Goal: Information Seeking & Learning: Check status

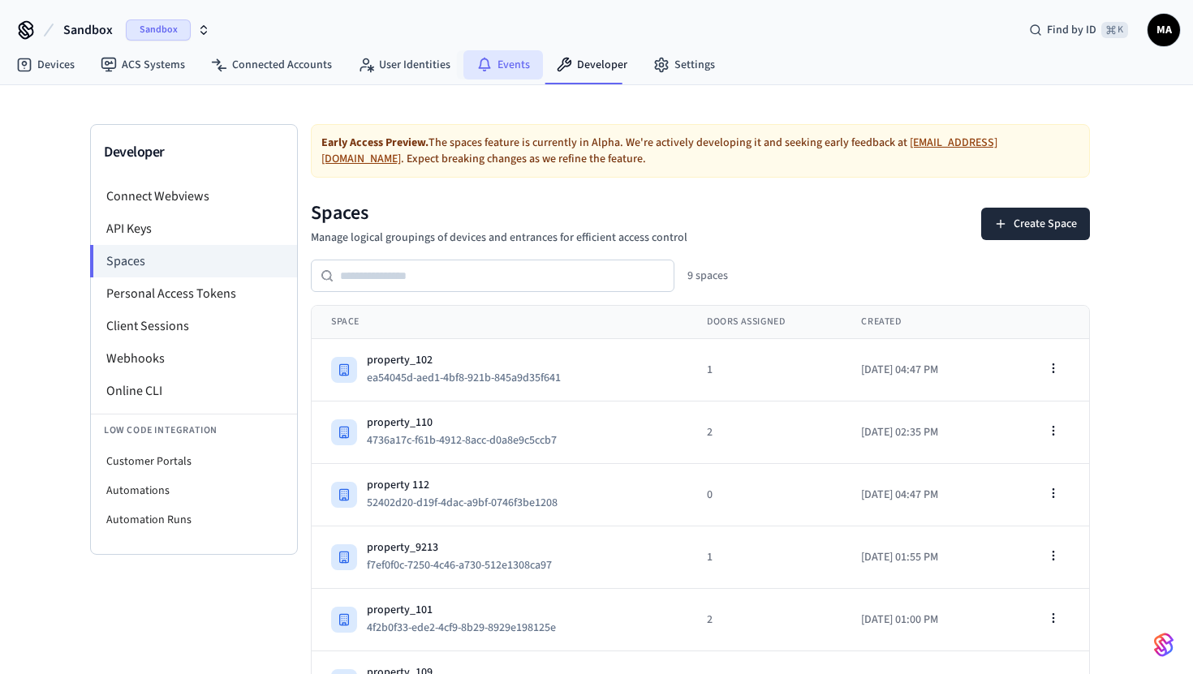
click at [507, 60] on link "Events" at bounding box center [503, 64] width 80 height 29
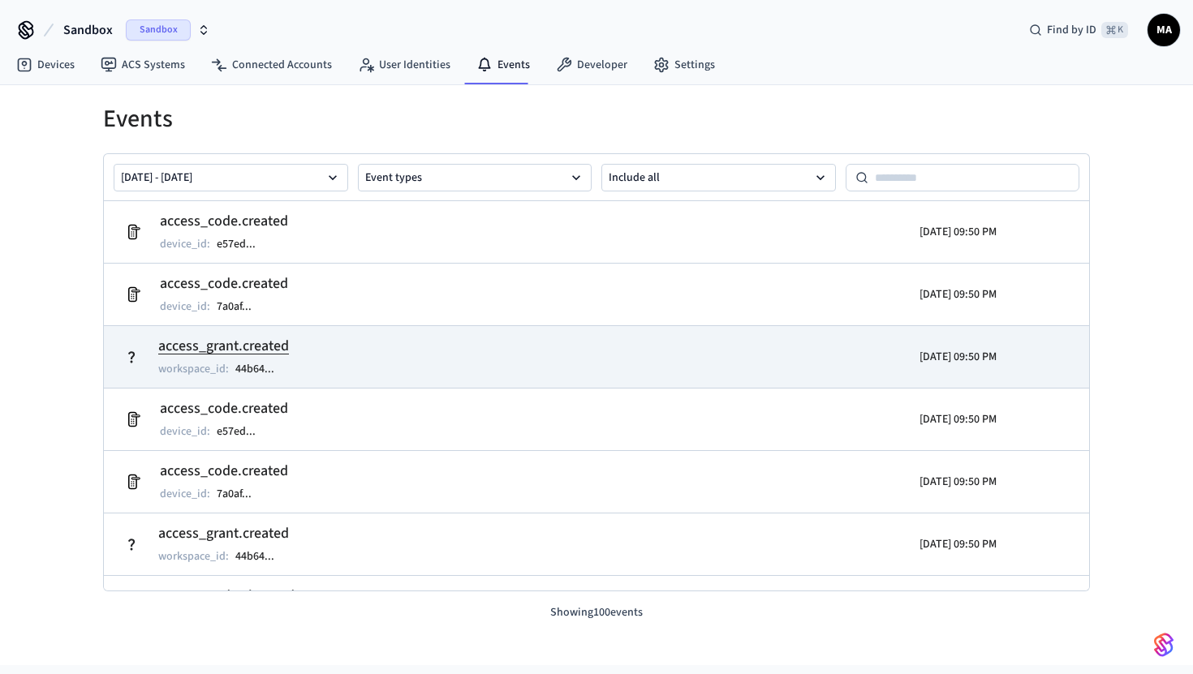
click at [339, 346] on td "access_grant.created workspace_id : 44b64 ..." at bounding box center [436, 356] width 639 height 45
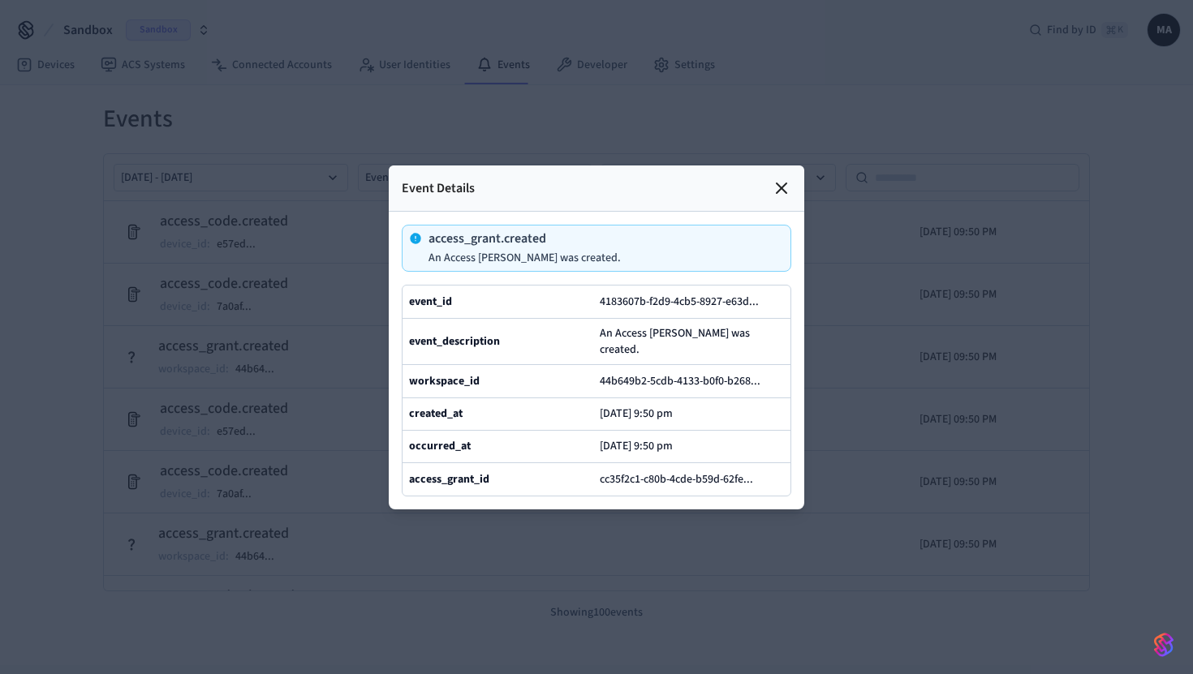
click at [780, 193] on icon at bounding box center [781, 188] width 10 height 10
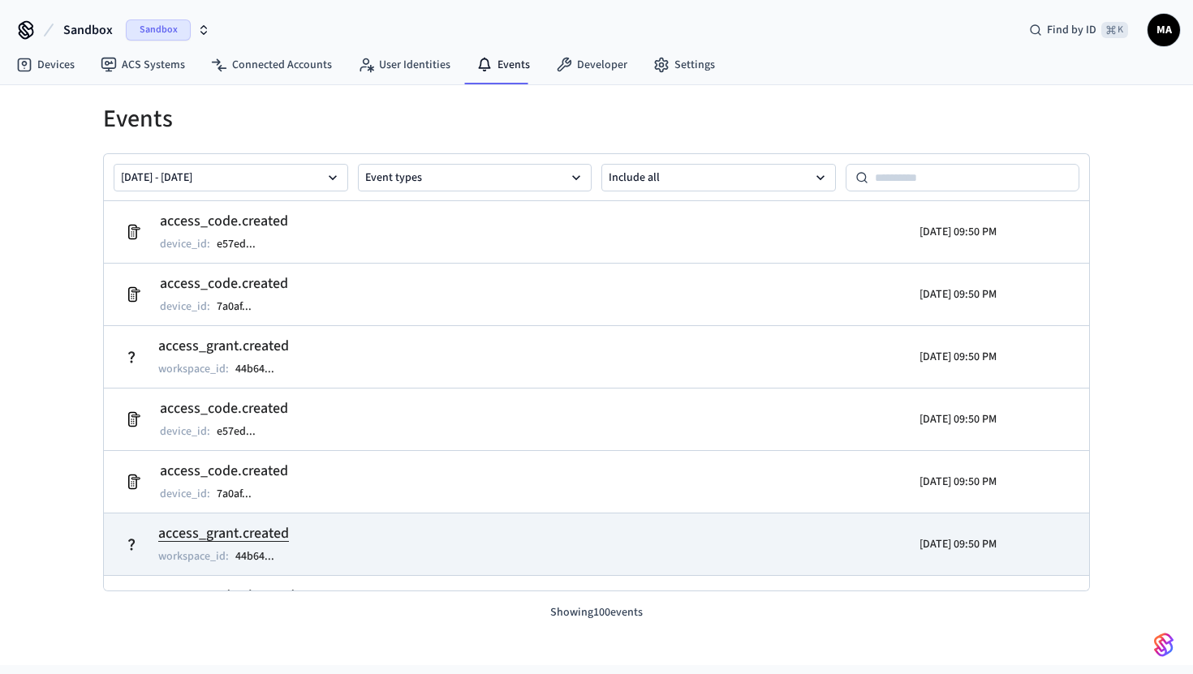
click at [331, 544] on td "access_grant.created workspace_id : 44b64 ..." at bounding box center [436, 544] width 639 height 45
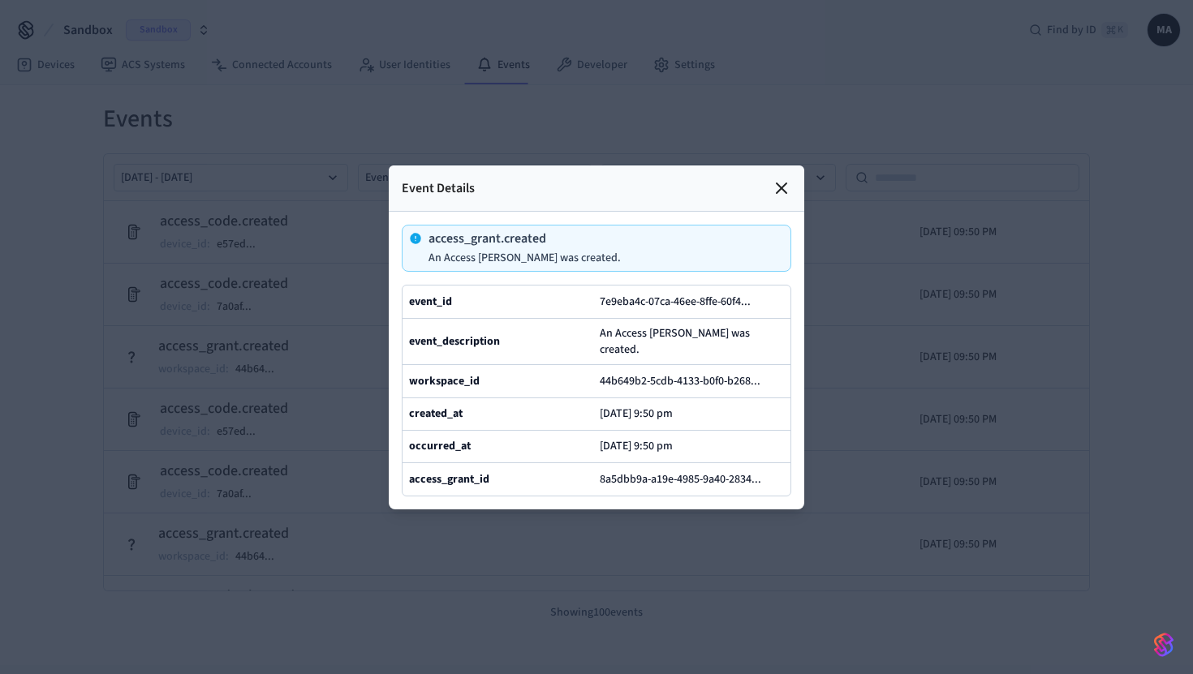
click at [778, 194] on icon at bounding box center [780, 187] width 19 height 19
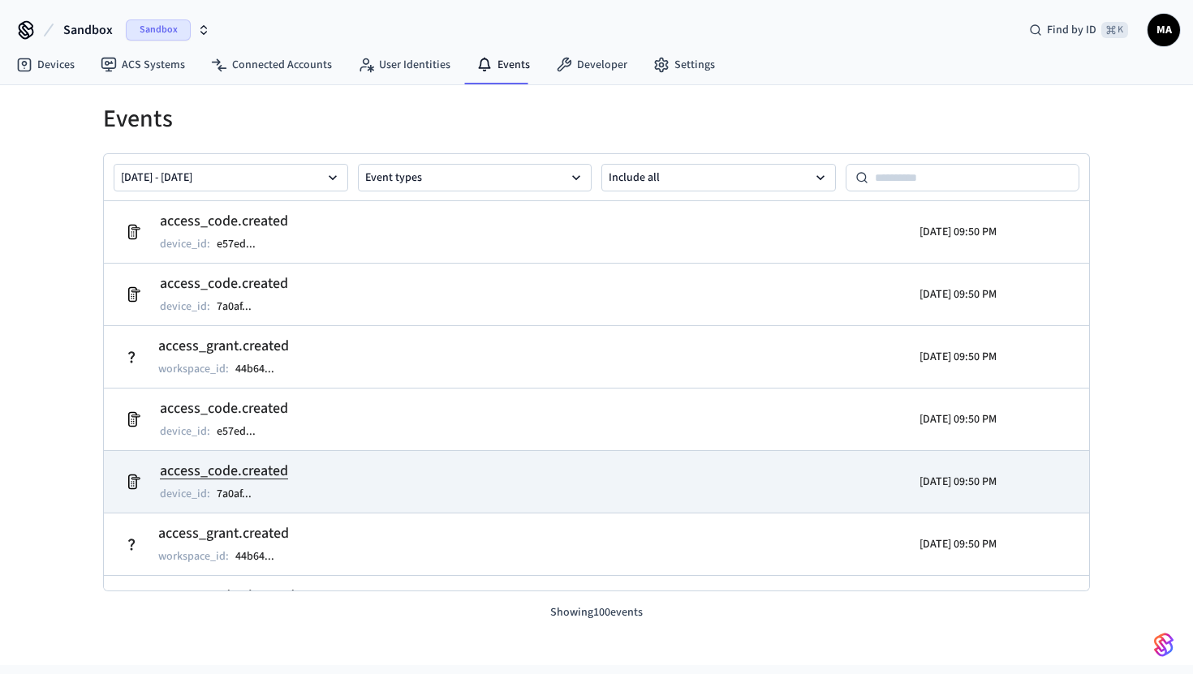
click at [290, 475] on td "access_code.created device_id : 7a0af ..." at bounding box center [436, 481] width 639 height 45
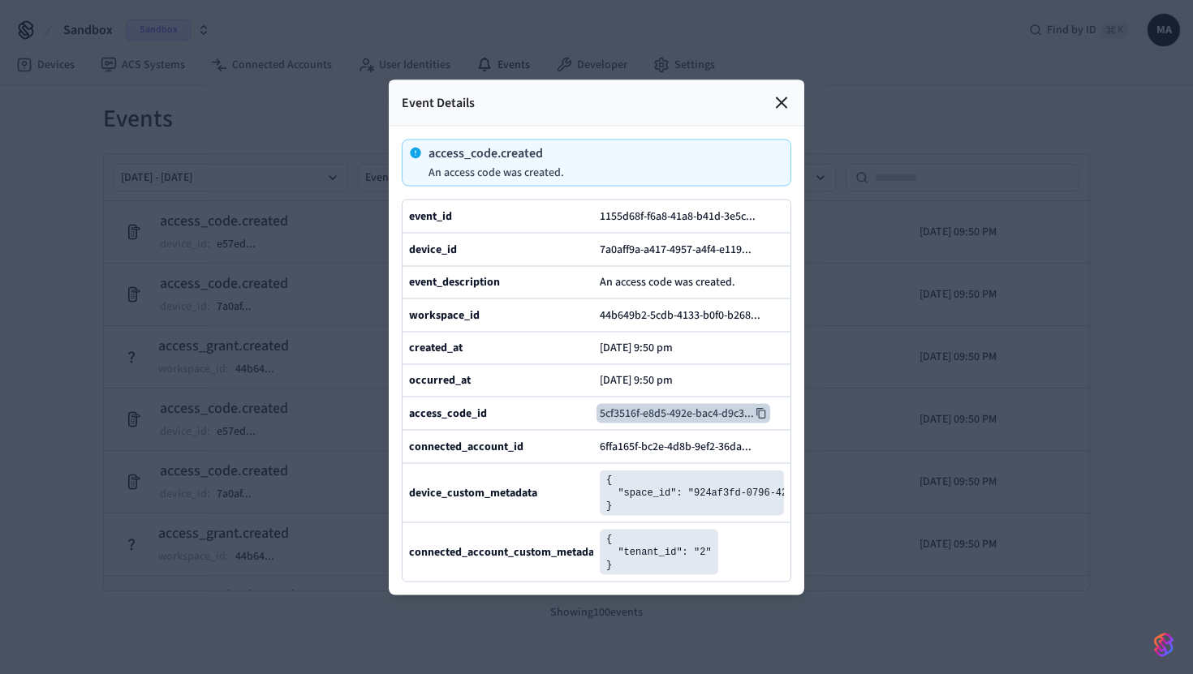
click at [660, 414] on button "5cf3516f-e8d5-492e-bac4-d9c3 ..." at bounding box center [683, 412] width 174 height 19
click at [776, 101] on icon at bounding box center [780, 101] width 19 height 19
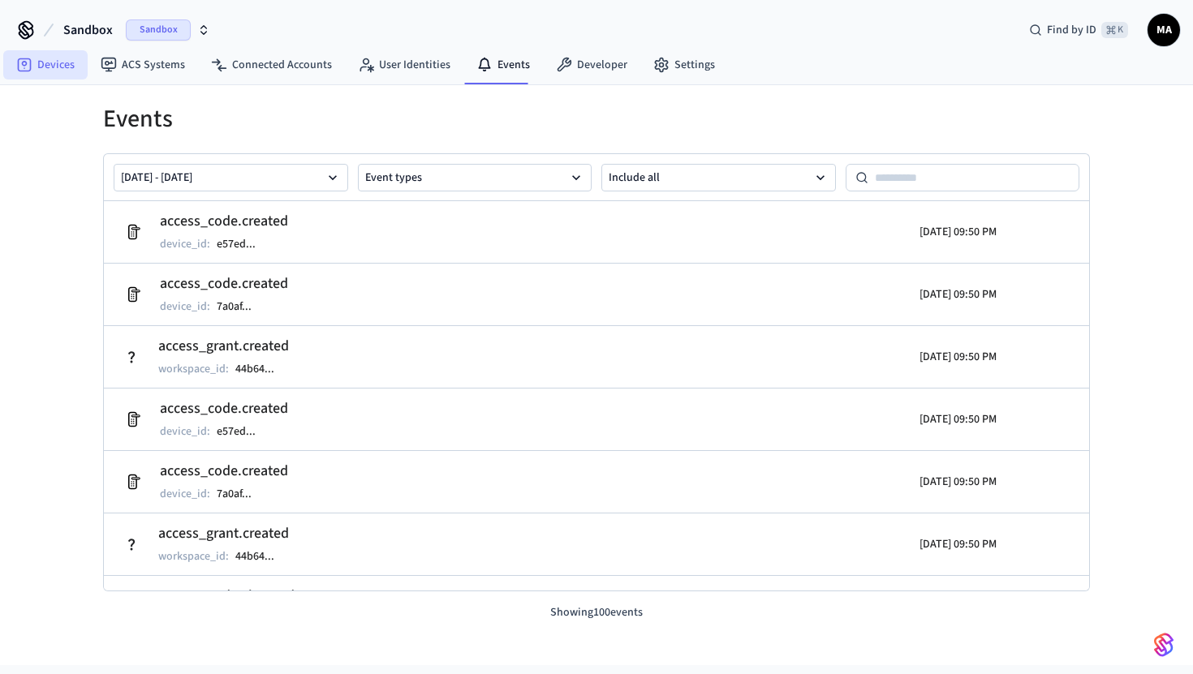
click at [58, 64] on link "Devices" at bounding box center [45, 64] width 84 height 29
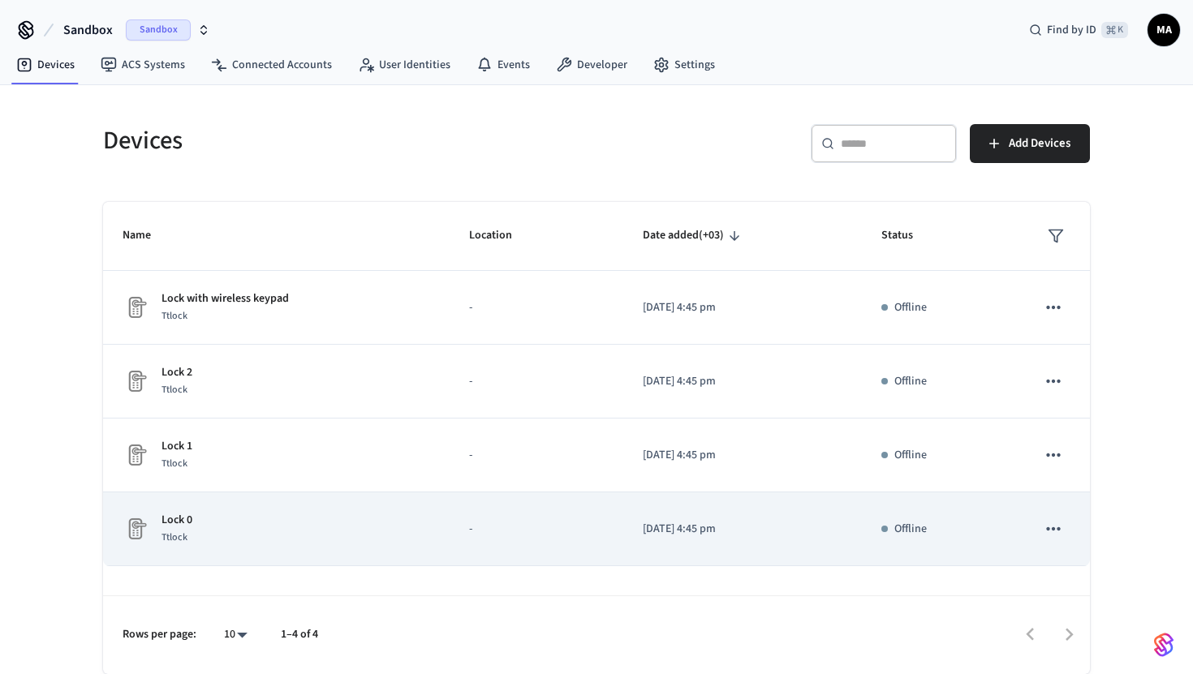
click at [320, 540] on div "Lock 0 Ttlock" at bounding box center [275, 529] width 307 height 34
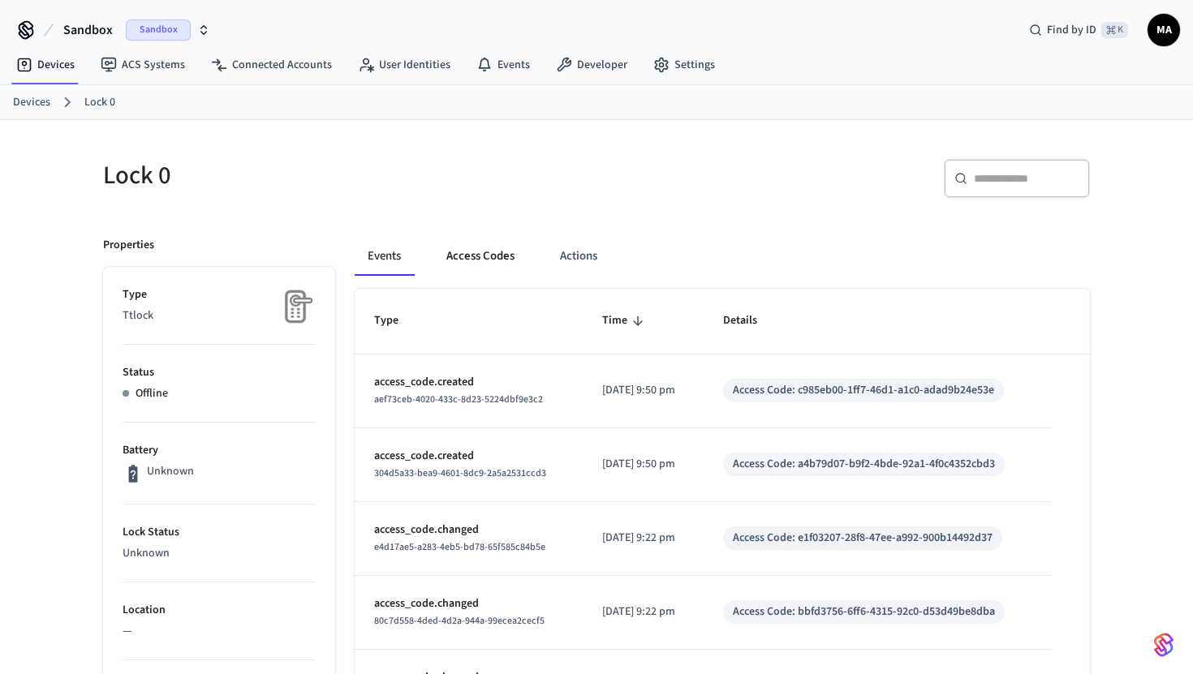
click at [483, 267] on button "Access Codes" at bounding box center [480, 256] width 94 height 39
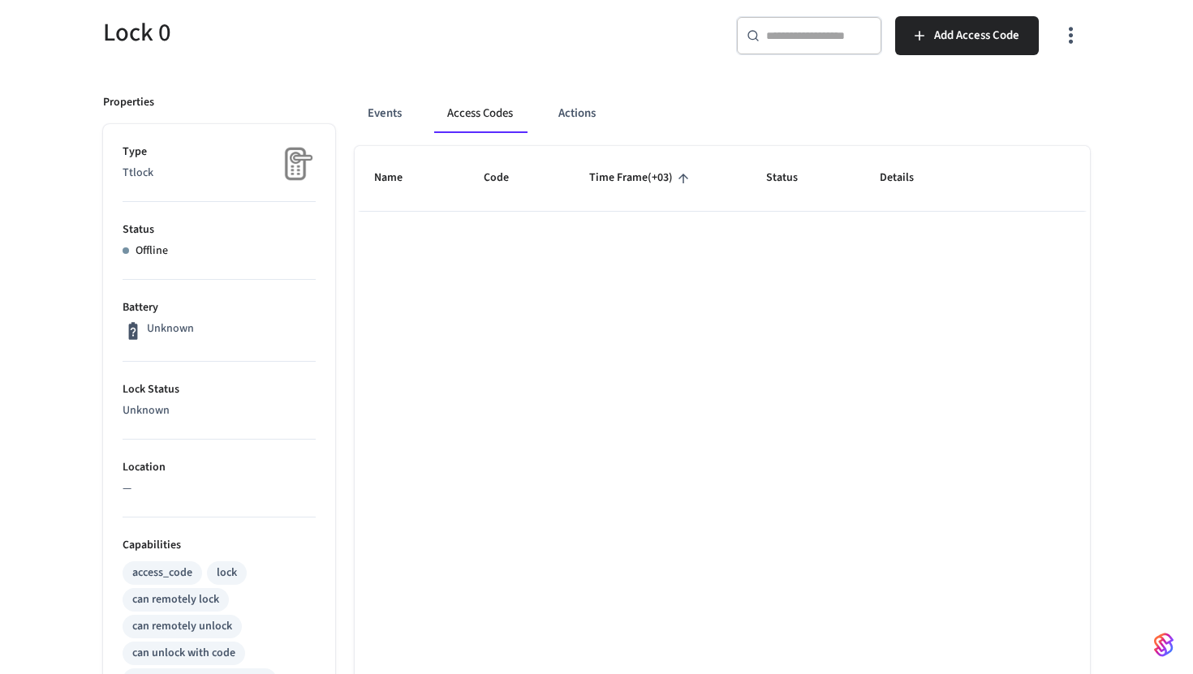
scroll to position [144, 0]
click at [385, 107] on button "Events" at bounding box center [385, 112] width 60 height 39
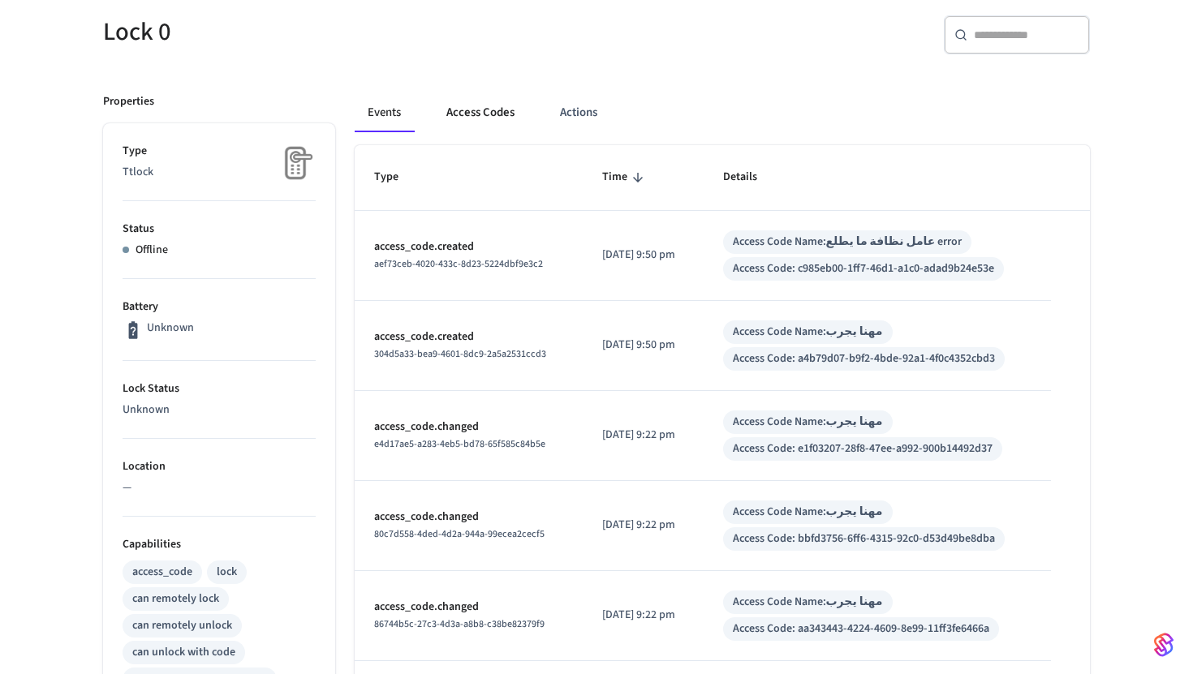
click at [470, 121] on button "Access Codes" at bounding box center [480, 112] width 94 height 39
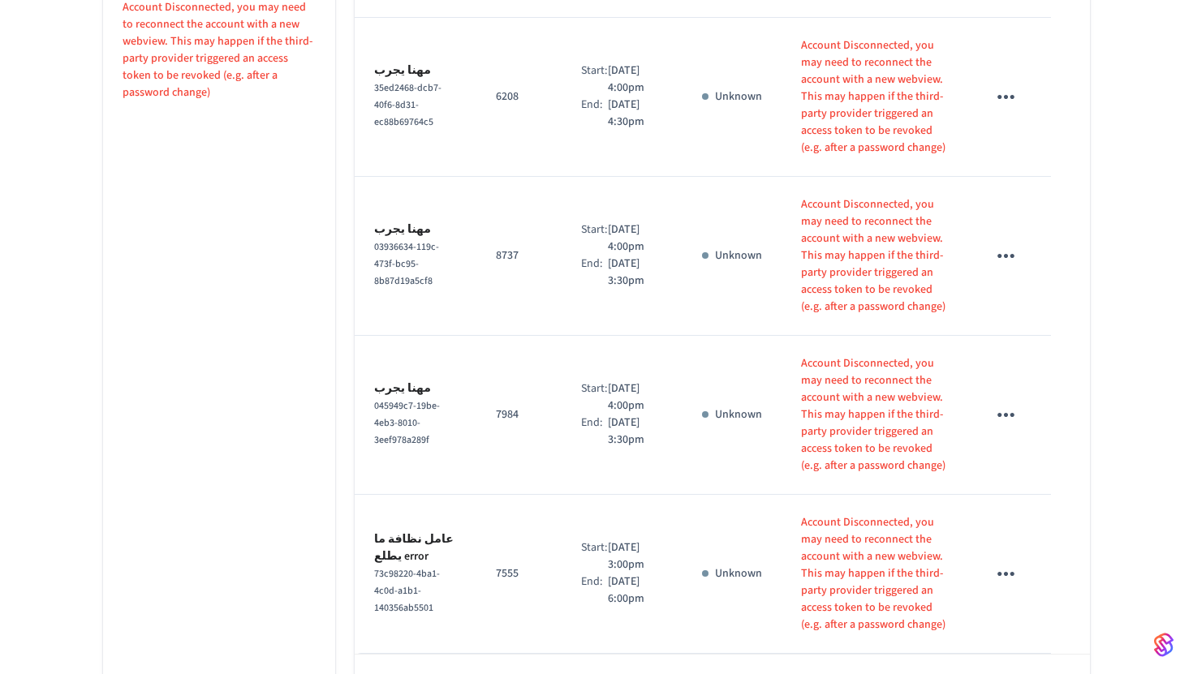
scroll to position [1374, 0]
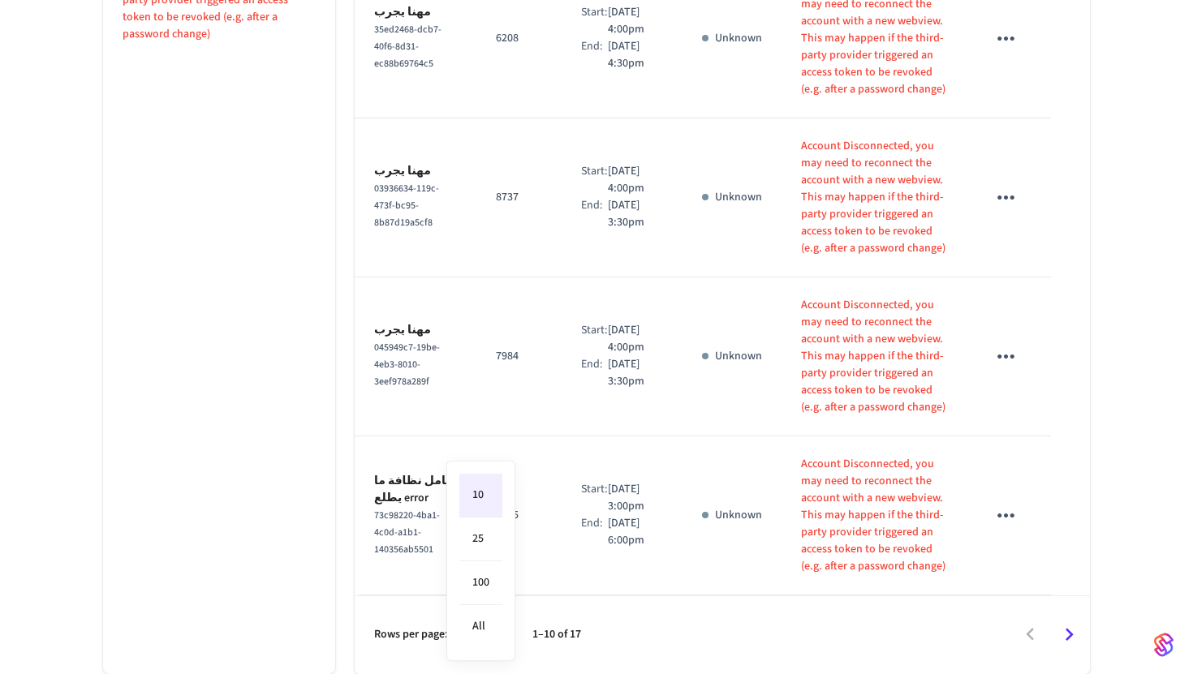
click at [483, 547] on li "25" at bounding box center [480, 540] width 43 height 44
type input "**"
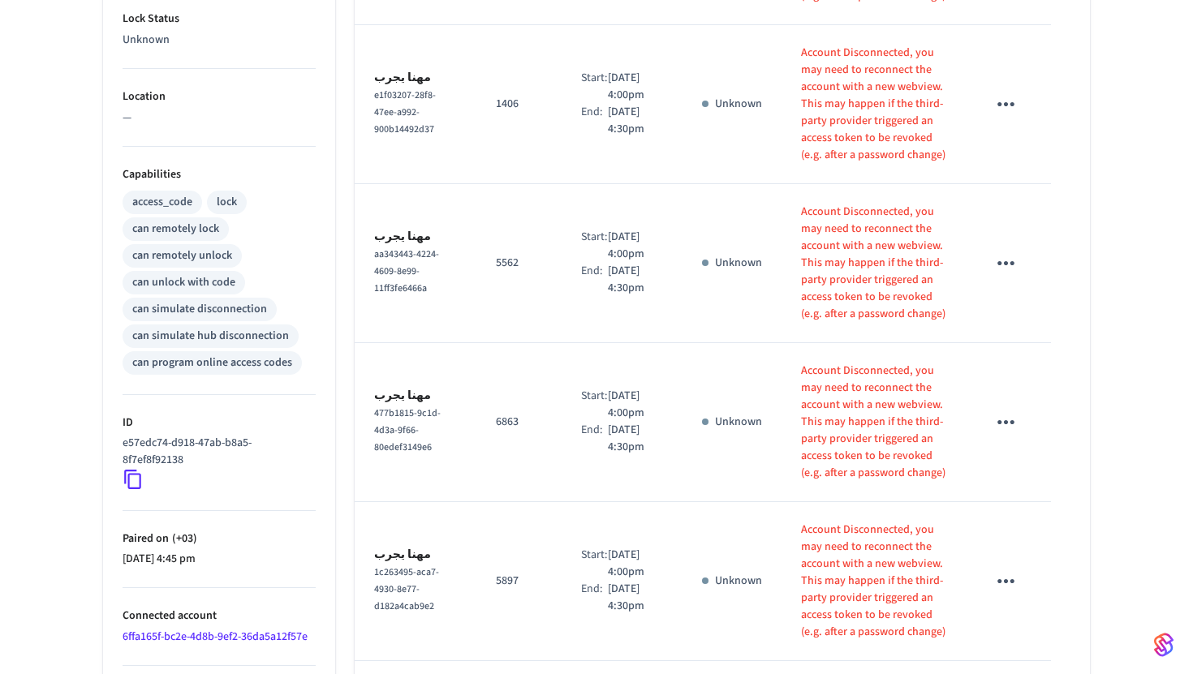
scroll to position [0, 0]
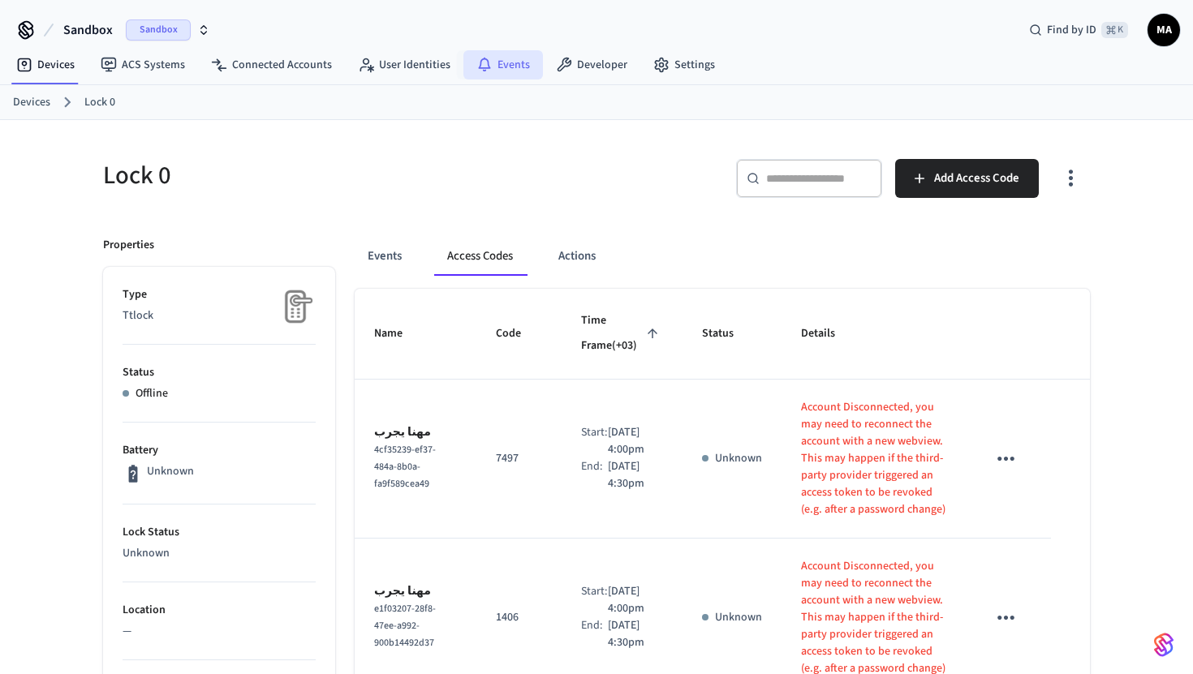
click at [489, 67] on link "Events" at bounding box center [503, 64] width 80 height 29
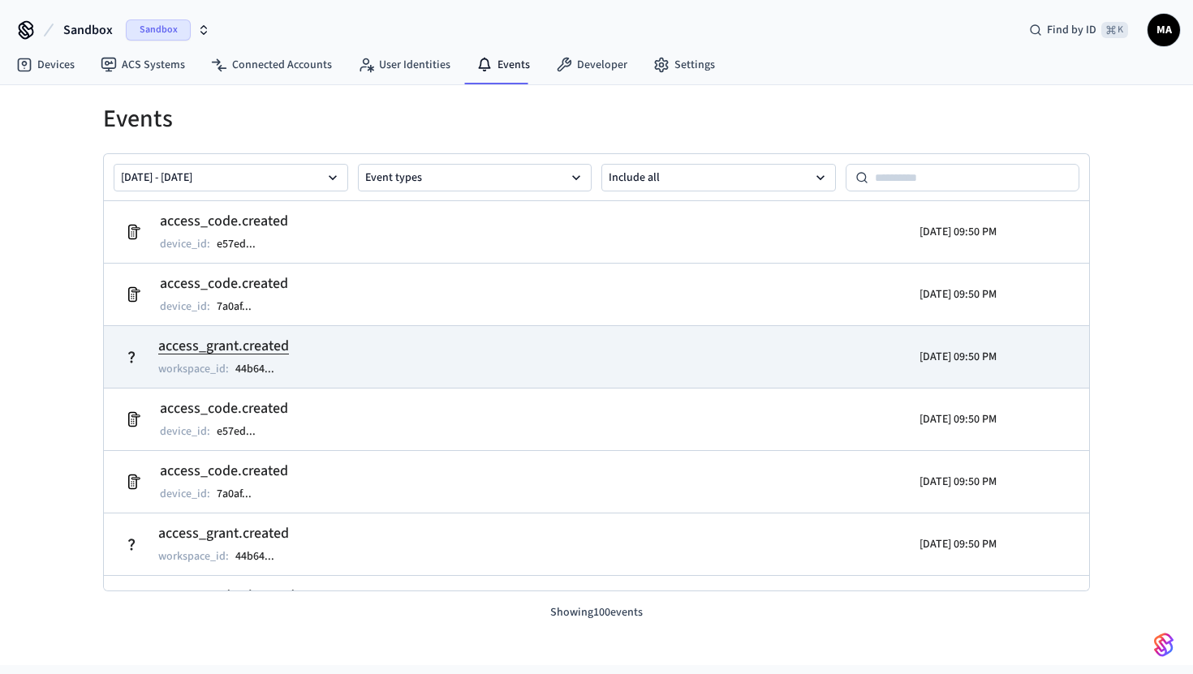
click at [271, 337] on h2 "access_grant.created" at bounding box center [224, 346] width 132 height 23
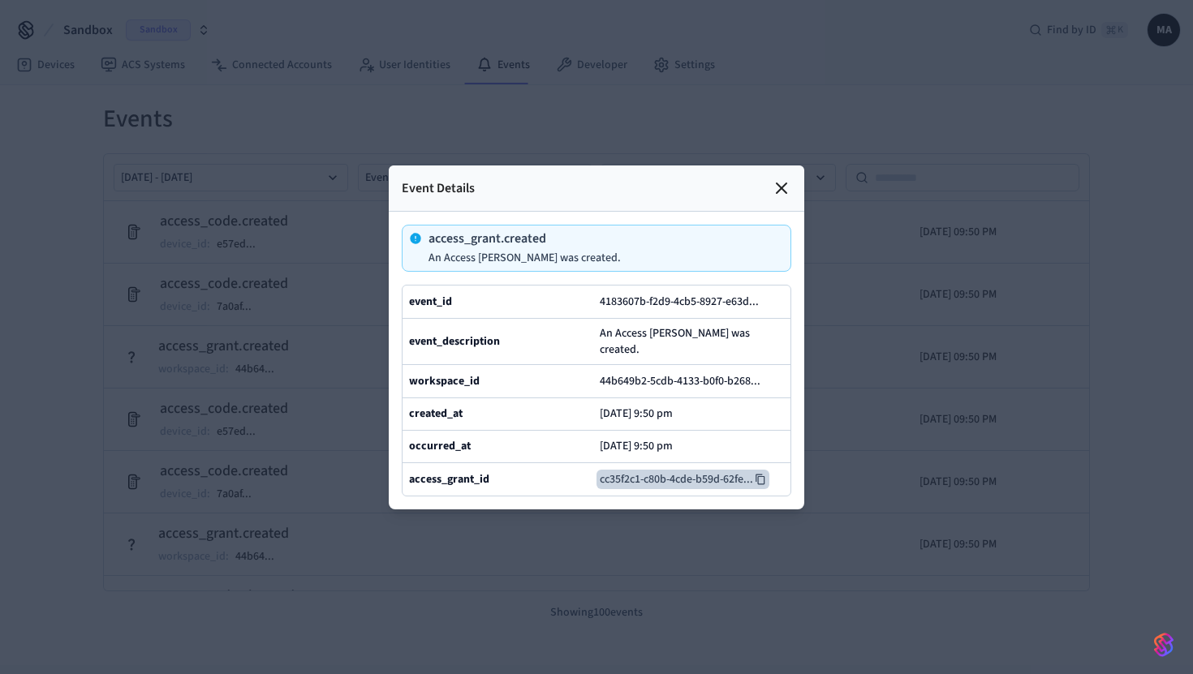
click at [754, 471] on button "cc35f2c1-c80b-4cde-b59d-62fe ..." at bounding box center [682, 479] width 173 height 19
click at [60, 298] on div at bounding box center [596, 337] width 1193 height 674
click at [788, 190] on icon at bounding box center [780, 187] width 19 height 19
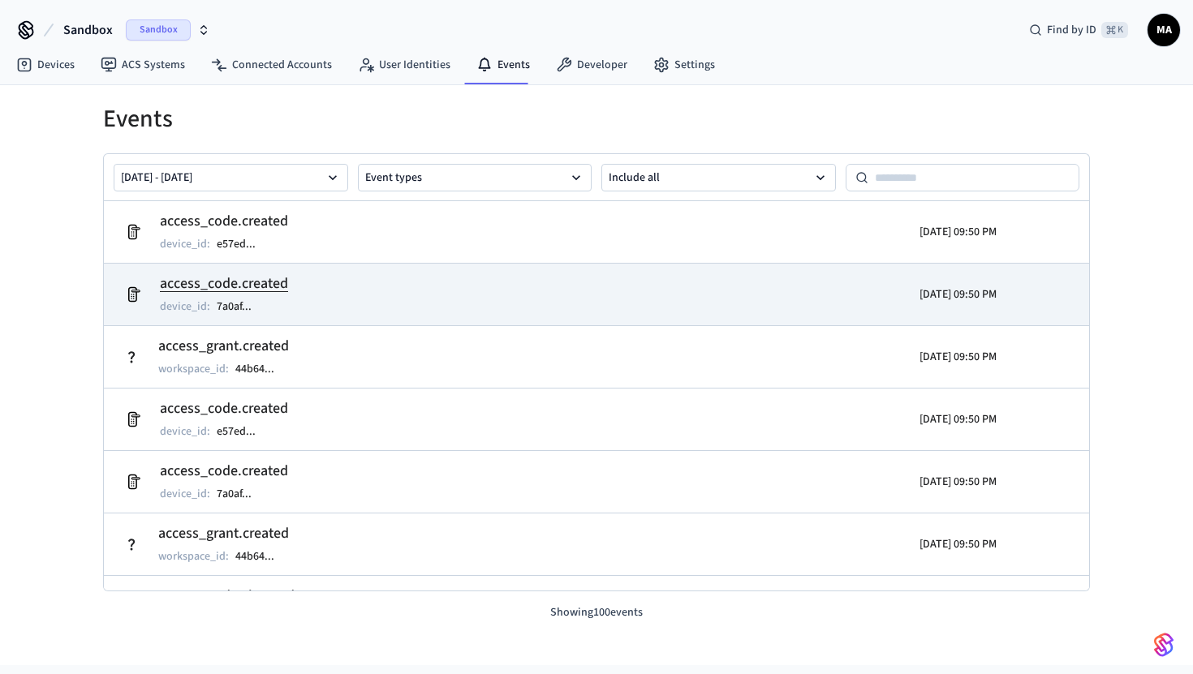
click at [358, 300] on td "access_code.created device_id : 7a0af ..." at bounding box center [436, 294] width 639 height 45
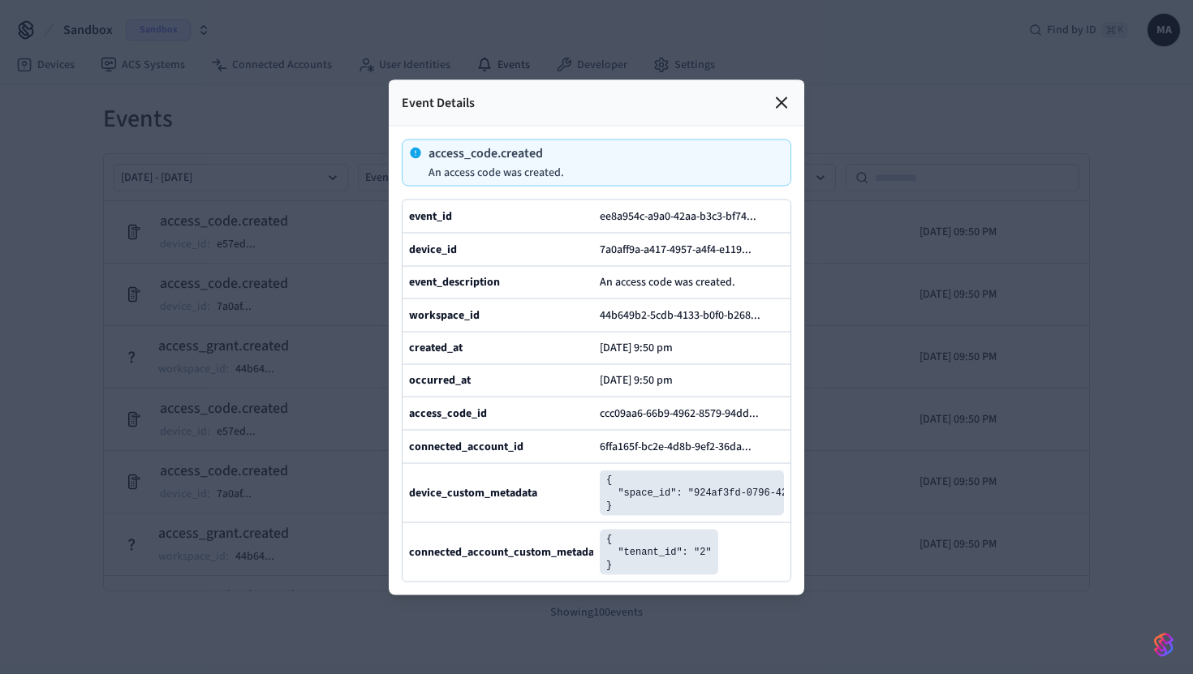
click at [780, 105] on icon at bounding box center [780, 101] width 19 height 19
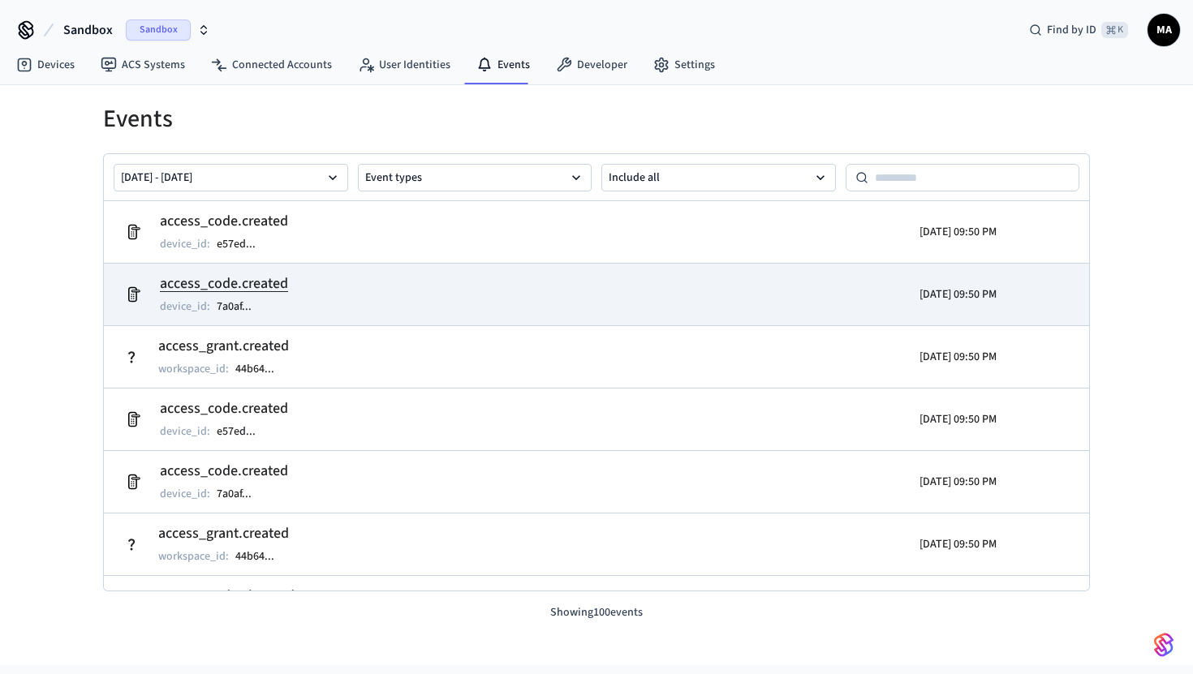
click at [259, 277] on h2 "access_code.created" at bounding box center [224, 284] width 128 height 23
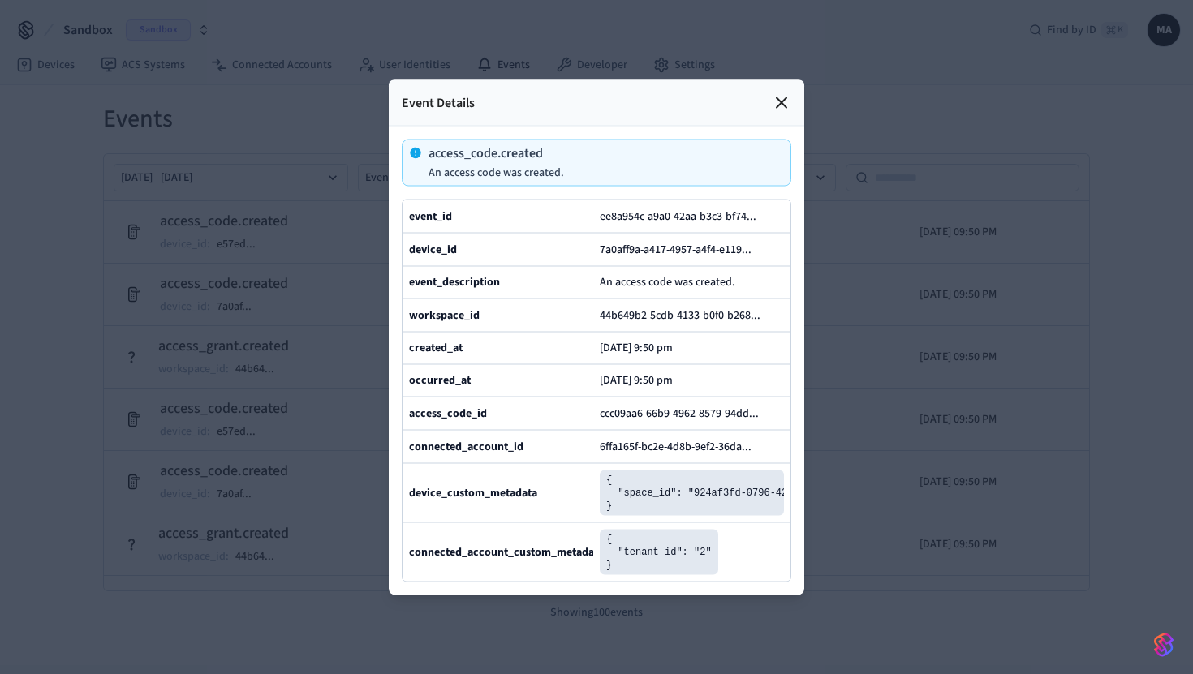
click at [777, 94] on icon at bounding box center [780, 101] width 19 height 19
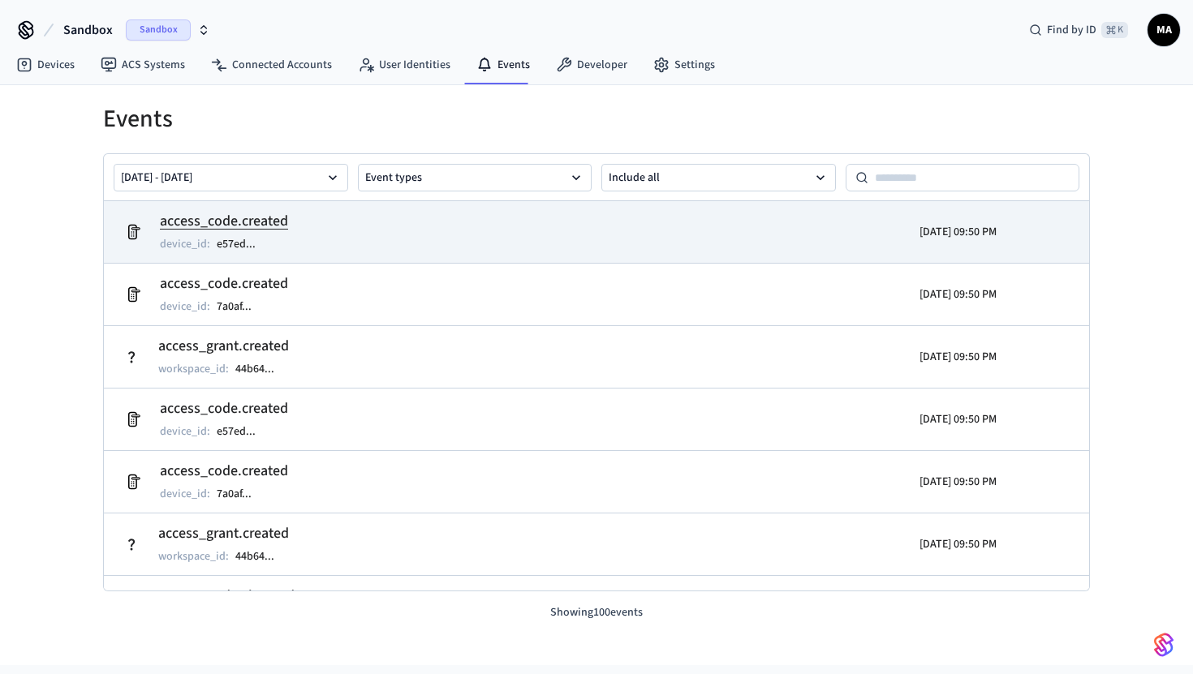
click at [223, 221] on h2 "access_code.created" at bounding box center [224, 221] width 128 height 23
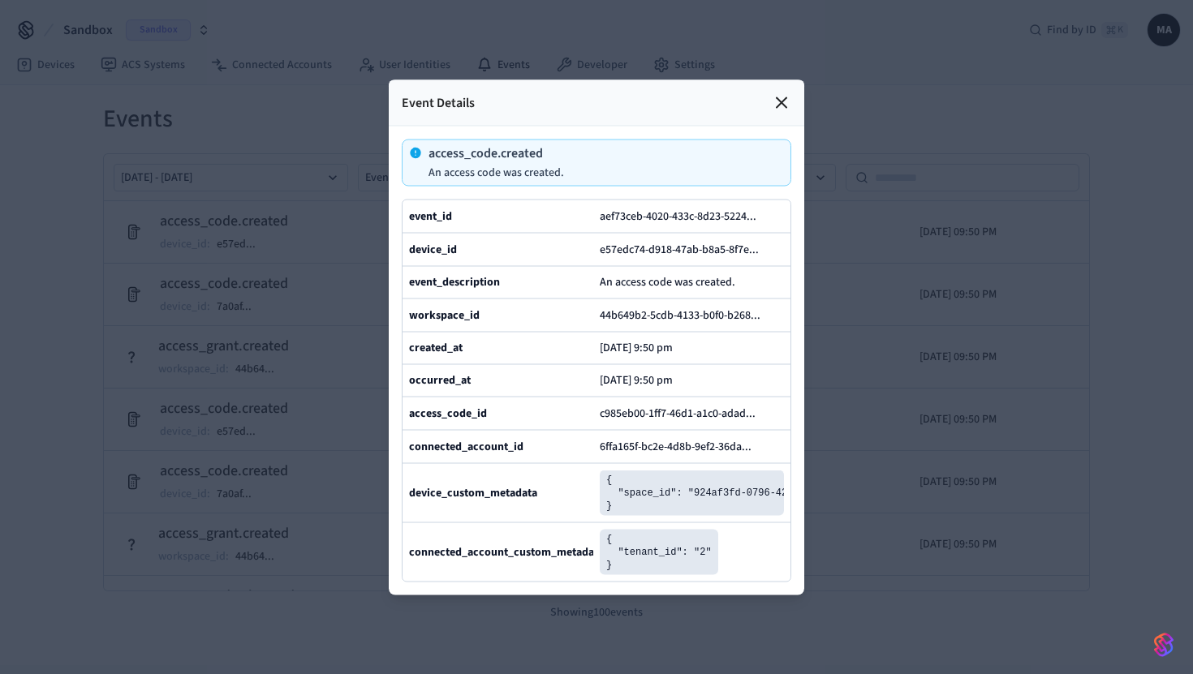
click at [787, 99] on icon at bounding box center [780, 101] width 19 height 19
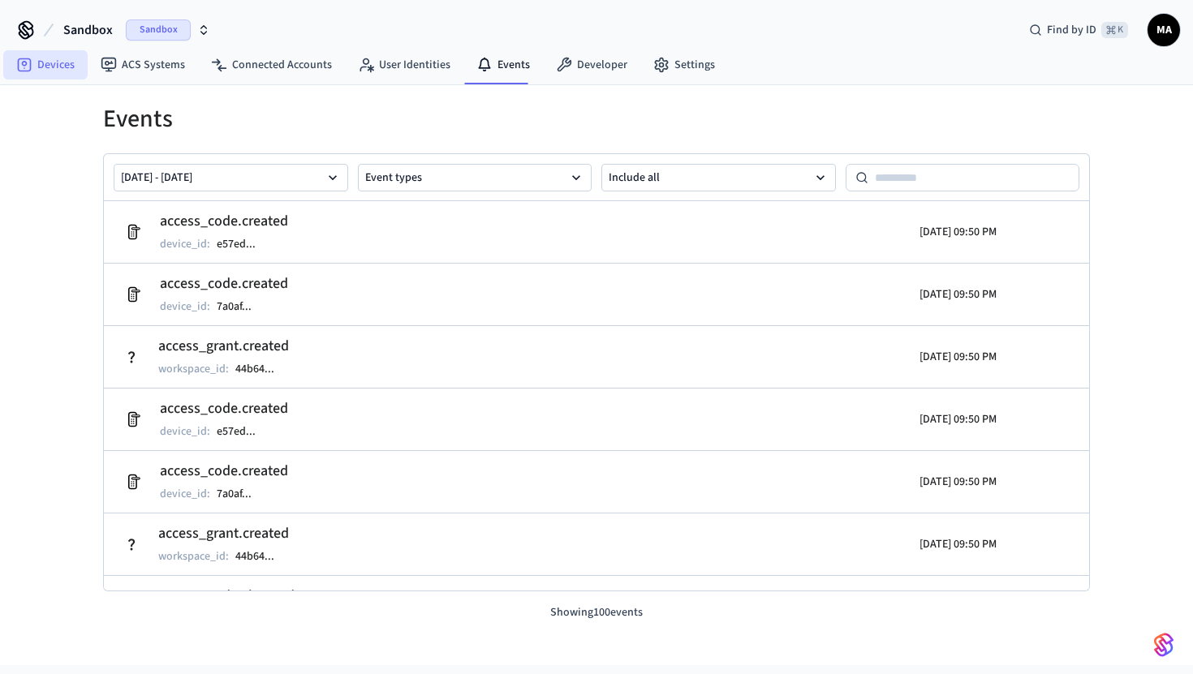
click at [54, 71] on link "Devices" at bounding box center [45, 64] width 84 height 29
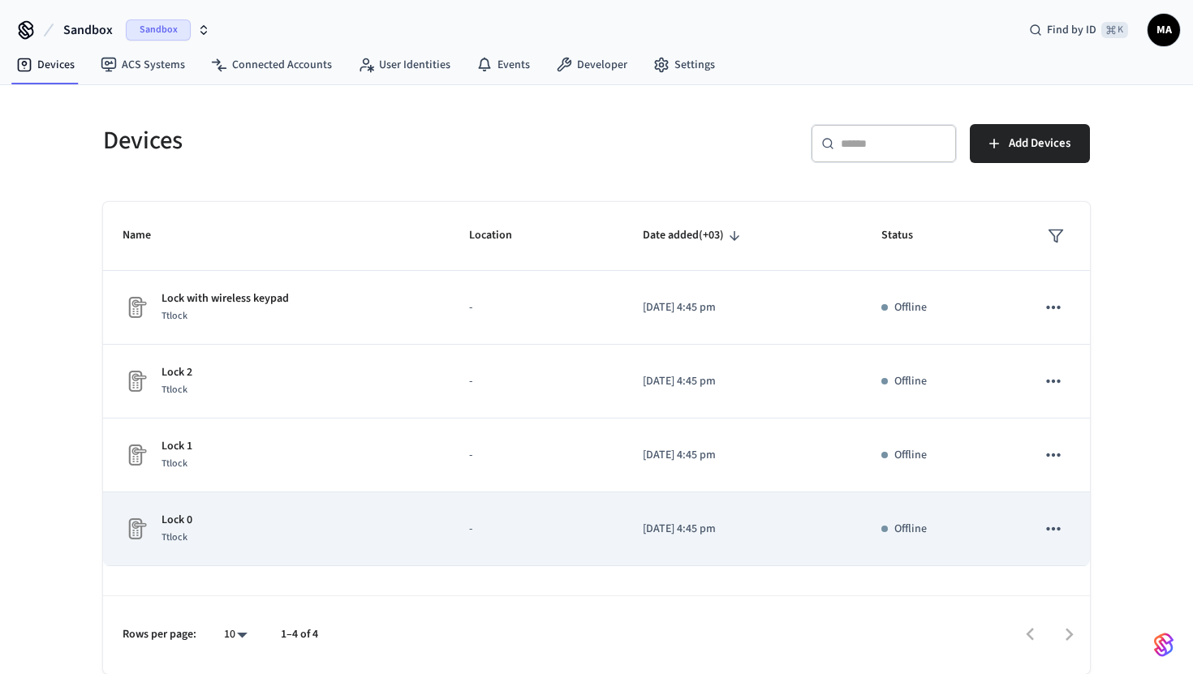
click at [233, 510] on td "Lock 0 Ttlock" at bounding box center [276, 529] width 346 height 74
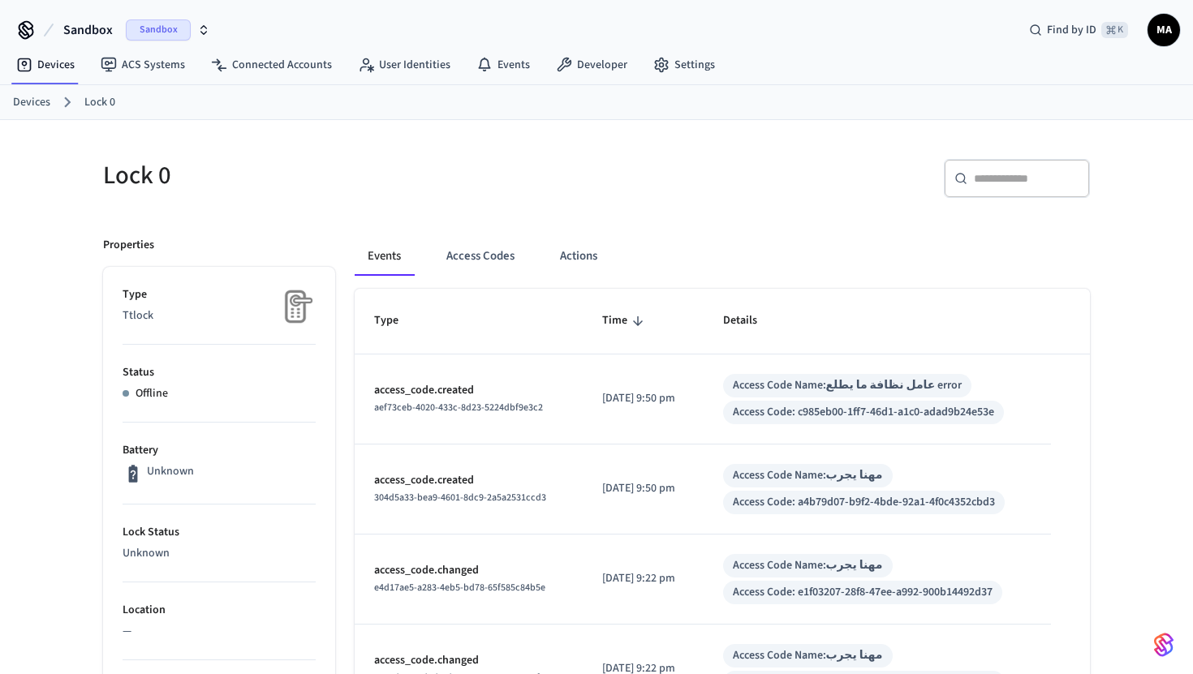
click at [52, 101] on ol "Devices Lock 0" at bounding box center [603, 102] width 1180 height 21
click at [42, 101] on link "Devices" at bounding box center [31, 102] width 37 height 17
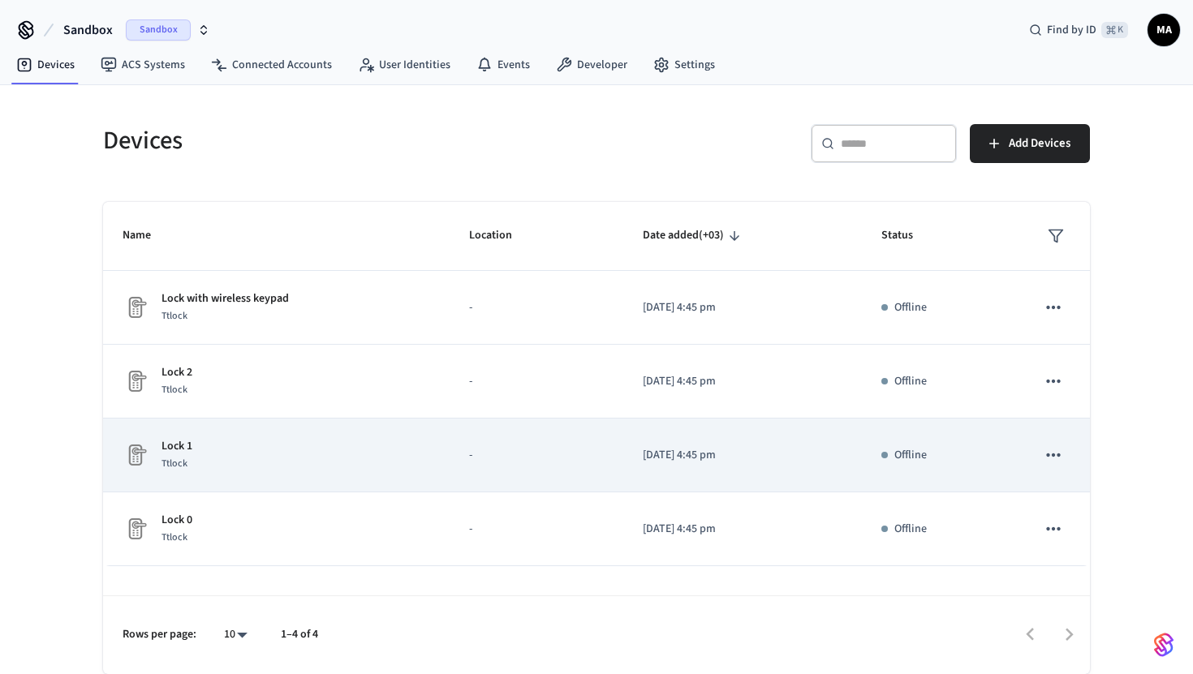
click at [163, 451] on p "Lock 1" at bounding box center [176, 446] width 31 height 17
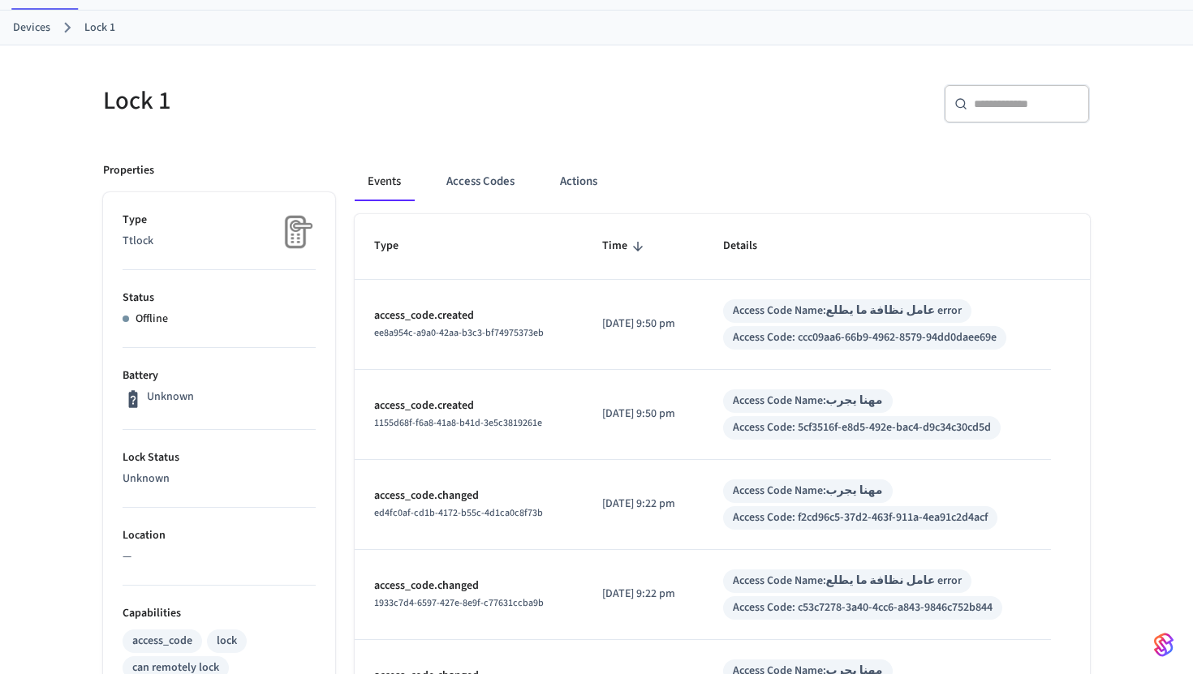
scroll to position [77, 0]
